Goal: Information Seeking & Learning: Learn about a topic

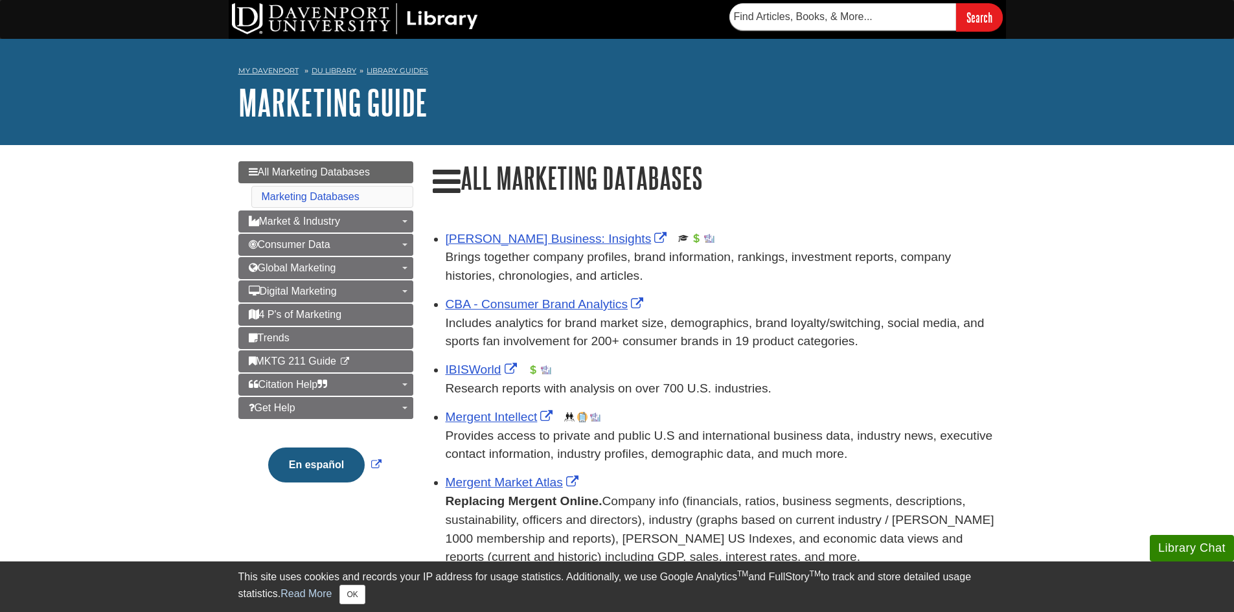
scroll to position [19, 0]
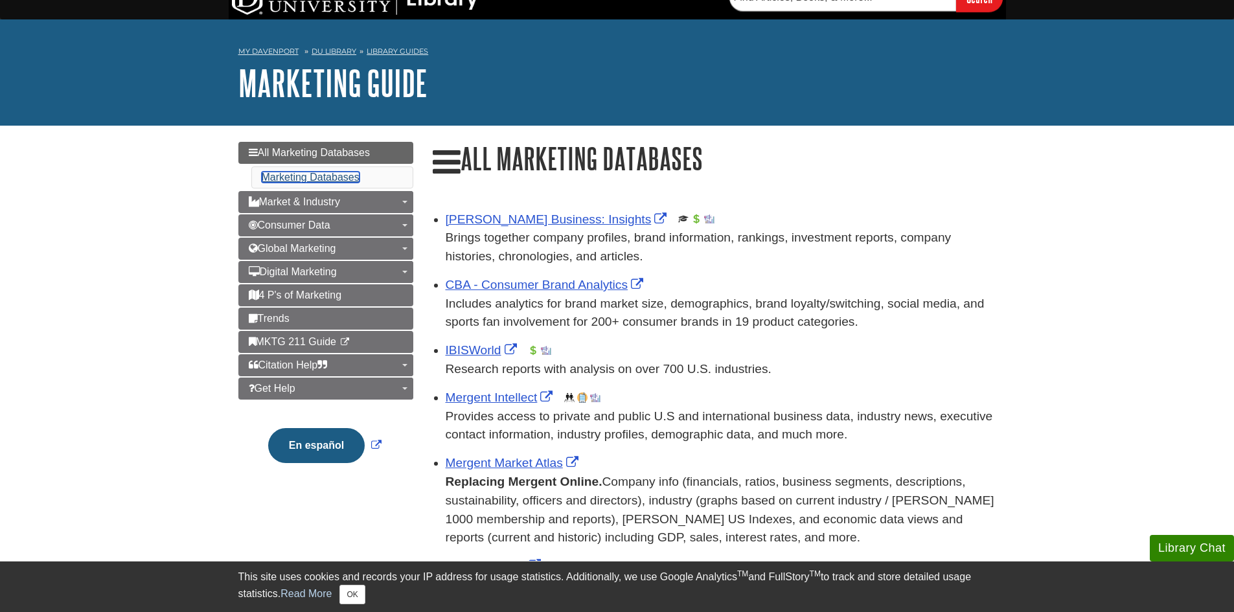
click at [328, 172] on link "Marketing Databases" at bounding box center [311, 177] width 98 height 11
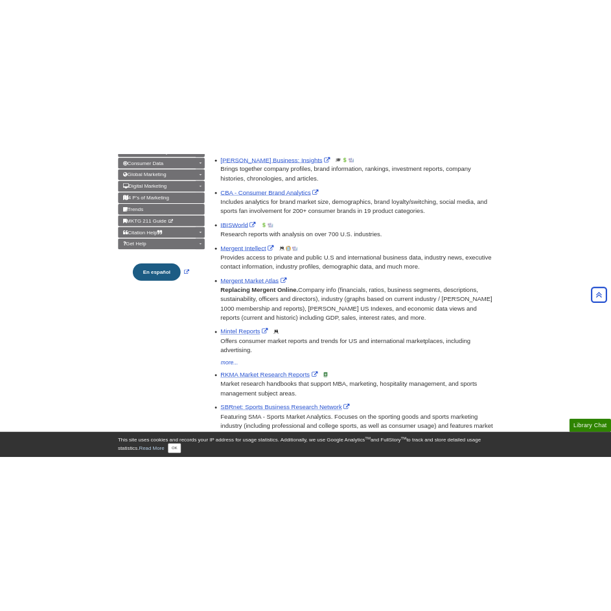
scroll to position [69, 0]
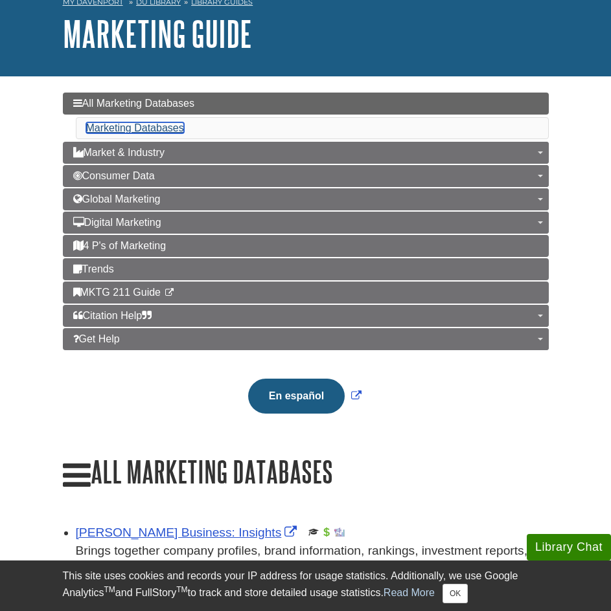
click at [171, 128] on link "Marketing Databases" at bounding box center [135, 127] width 98 height 11
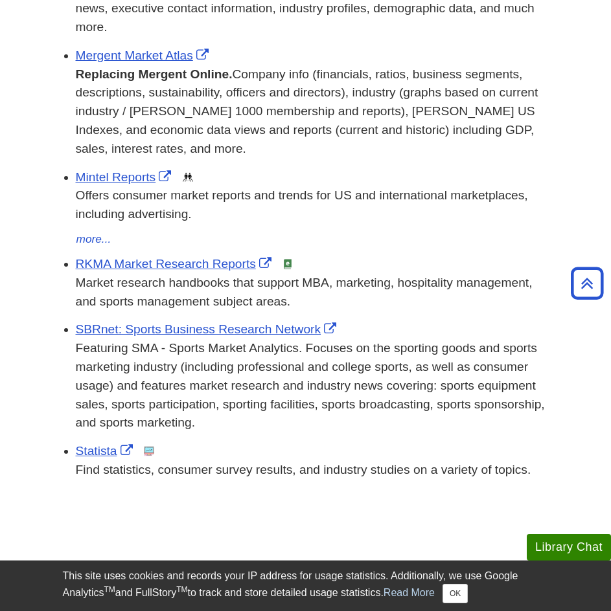
scroll to position [829, 0]
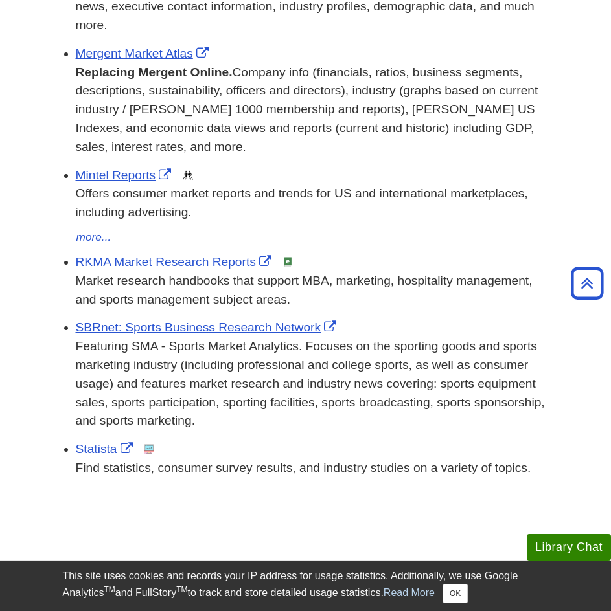
click at [206, 171] on div "Mintel Reports This link opens in a new window Offers consumer market reports a…" at bounding box center [312, 206] width 473 height 80
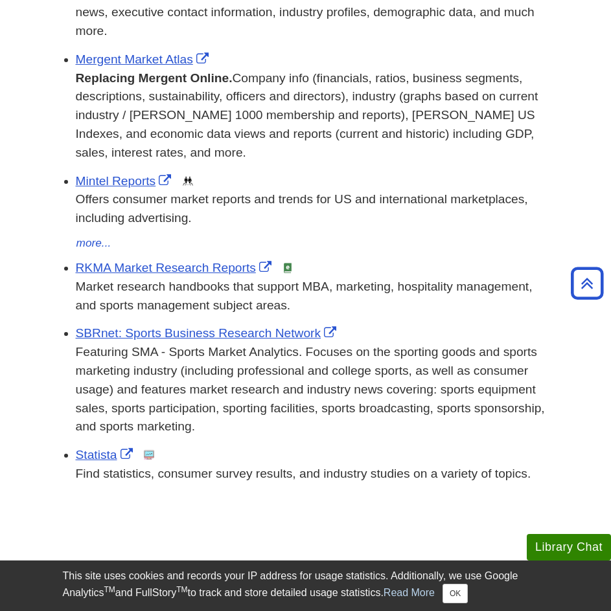
scroll to position [831, 0]
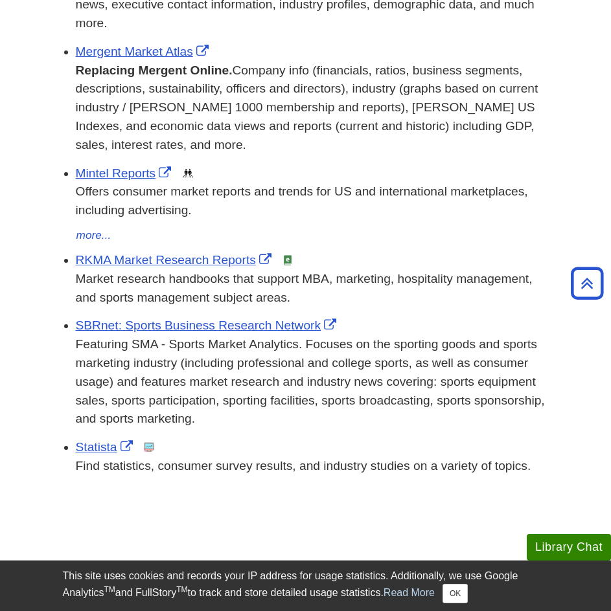
click at [391, 489] on div "[PERSON_NAME] Business: Insights This link opens in a new window Brings togethe…" at bounding box center [306, 126] width 486 height 737
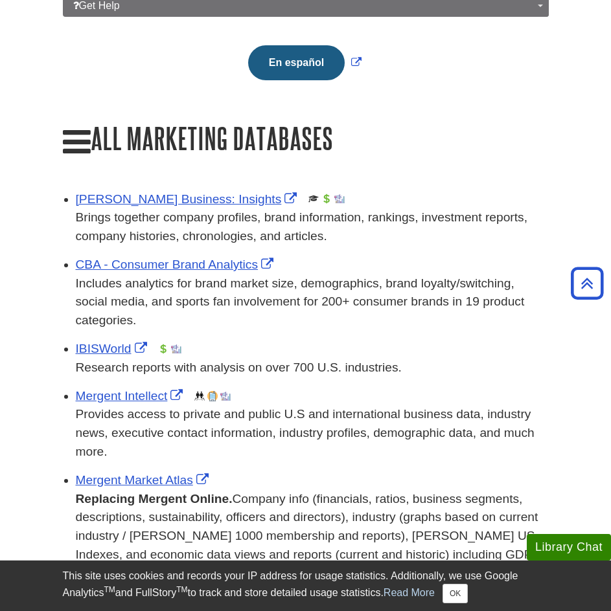
scroll to position [404, 0]
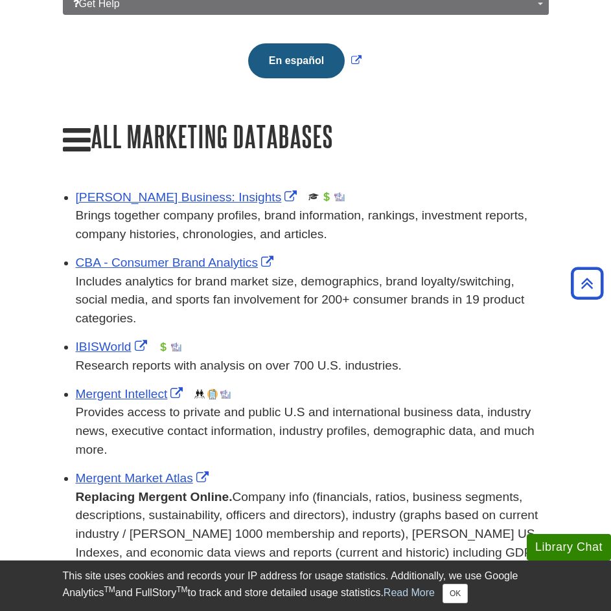
click at [434, 133] on h1 "All Marketing Databases" at bounding box center [306, 138] width 486 height 36
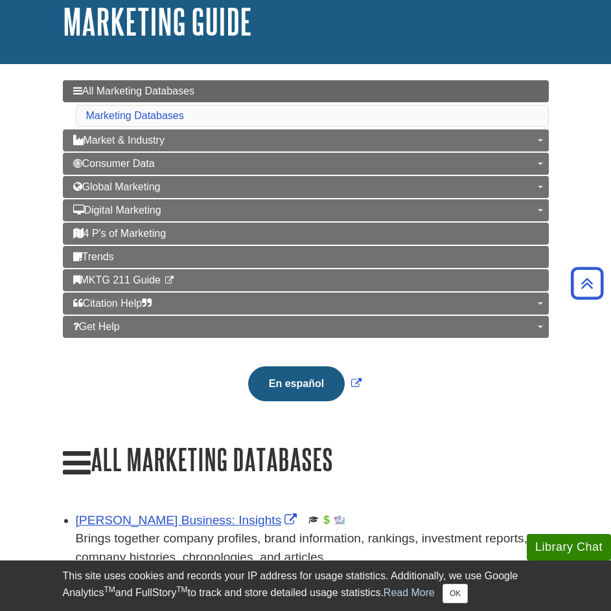
scroll to position [0, 0]
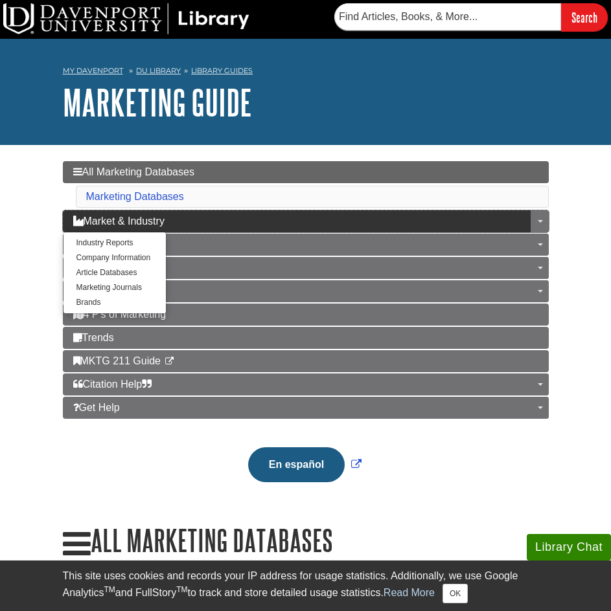
click at [339, 223] on link "Market & Industry" at bounding box center [306, 221] width 486 height 22
